Goal: Find contact information: Find contact information

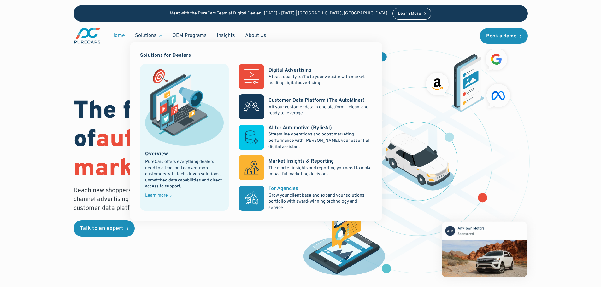
click at [277, 198] on p "Grow your client base and expand your solutions portfolio with award-winning te…" at bounding box center [319, 202] width 103 height 19
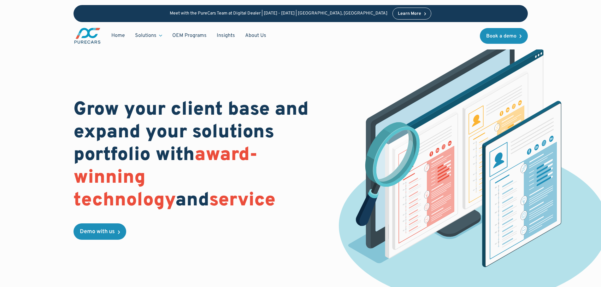
drag, startPoint x: 245, startPoint y: 180, endPoint x: 236, endPoint y: 182, distance: 9.3
drag, startPoint x: 236, startPoint y: 182, endPoint x: 198, endPoint y: 56, distance: 131.7
click at [198, 56] on div "Grow your client base and expand your solutions portfolio with award-winning te…" at bounding box center [300, 169] width 454 height 268
click at [256, 32] on link "About Us" at bounding box center [255, 36] width 31 height 12
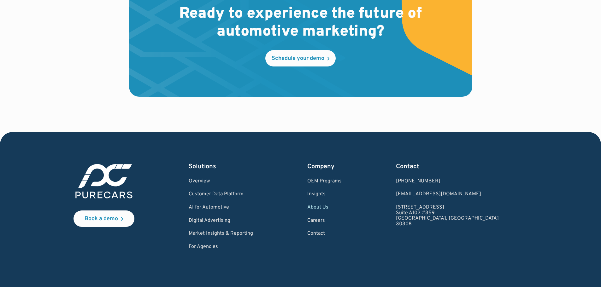
scroll to position [1862, 0]
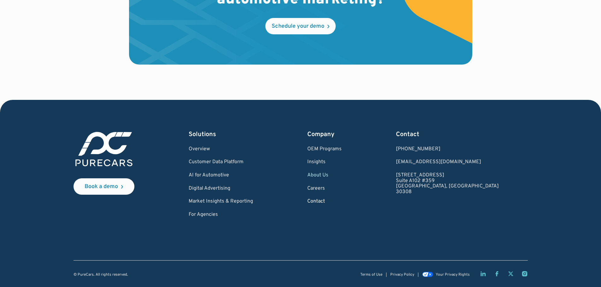
click at [341, 201] on link "Contact" at bounding box center [324, 202] width 34 height 6
